Goal: Information Seeking & Learning: Learn about a topic

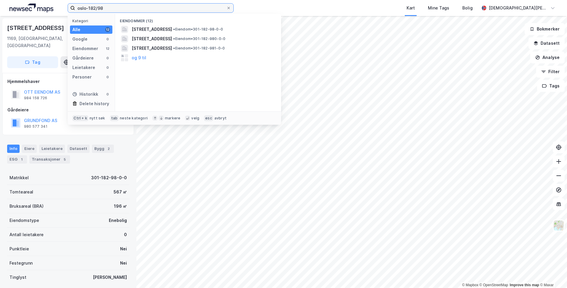
click at [148, 7] on input "oslo-182/98" at bounding box center [150, 8] width 151 height 9
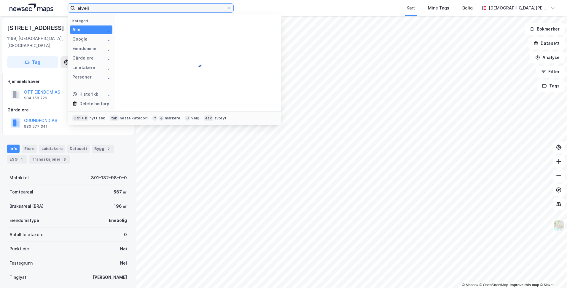
type input "elveli"
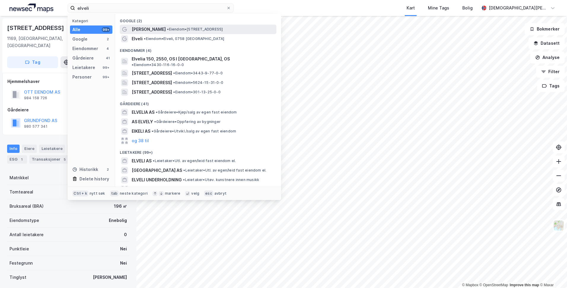
click at [144, 27] on span "[PERSON_NAME]" at bounding box center [149, 29] width 34 height 7
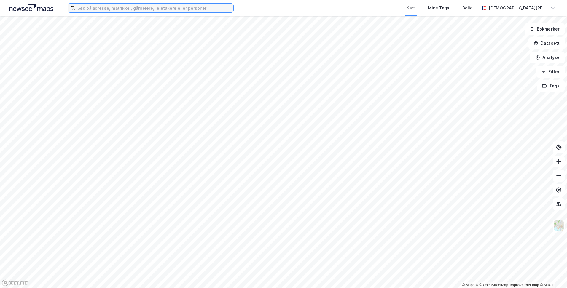
click at [129, 10] on input at bounding box center [154, 8] width 158 height 9
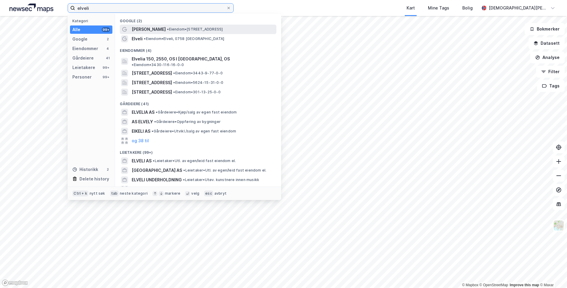
type input "elveli"
click at [139, 31] on span "[PERSON_NAME]" at bounding box center [149, 29] width 34 height 7
